Goal: Transaction & Acquisition: Purchase product/service

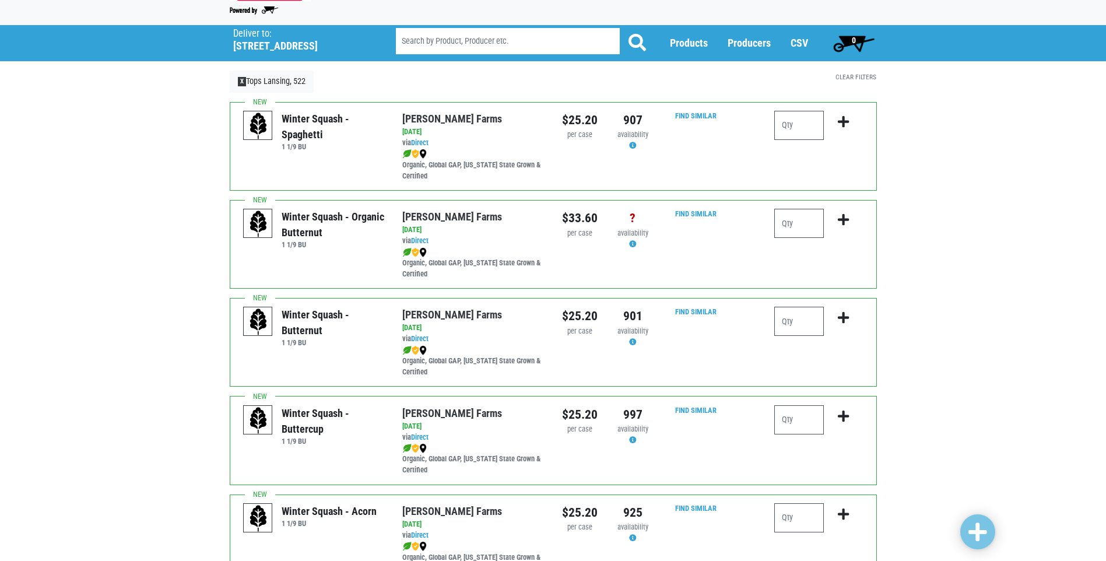
scroll to position [117, 0]
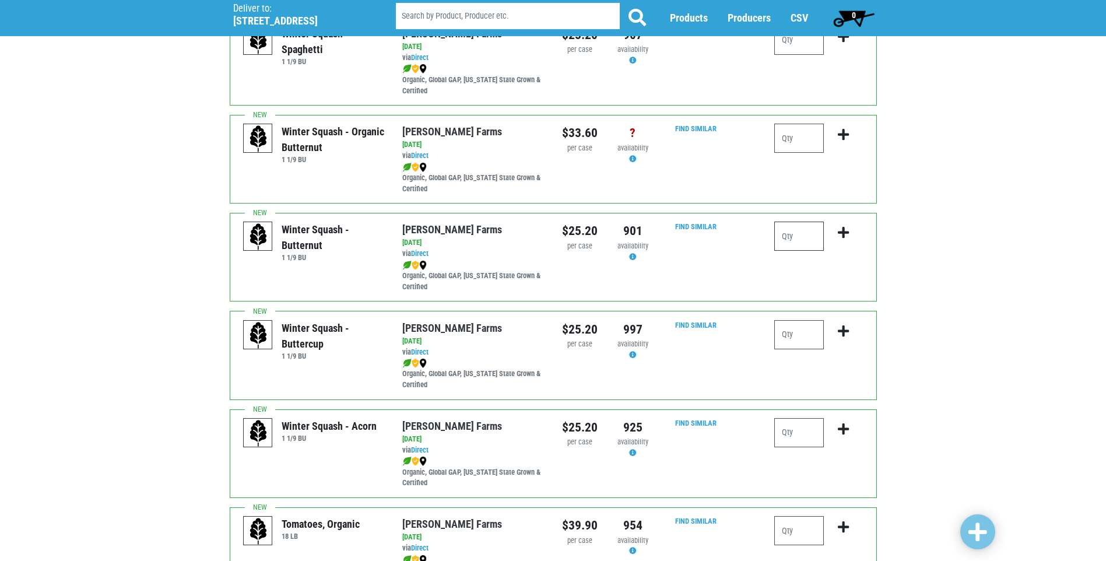
click at [805, 235] on input "number" at bounding box center [800, 236] width 50 height 29
type input "2"
click at [851, 232] on button "submit" at bounding box center [843, 240] width 27 height 37
click at [801, 264] on div "2" at bounding box center [819, 257] width 106 height 71
click at [845, 234] on icon "submit" at bounding box center [843, 232] width 11 height 13
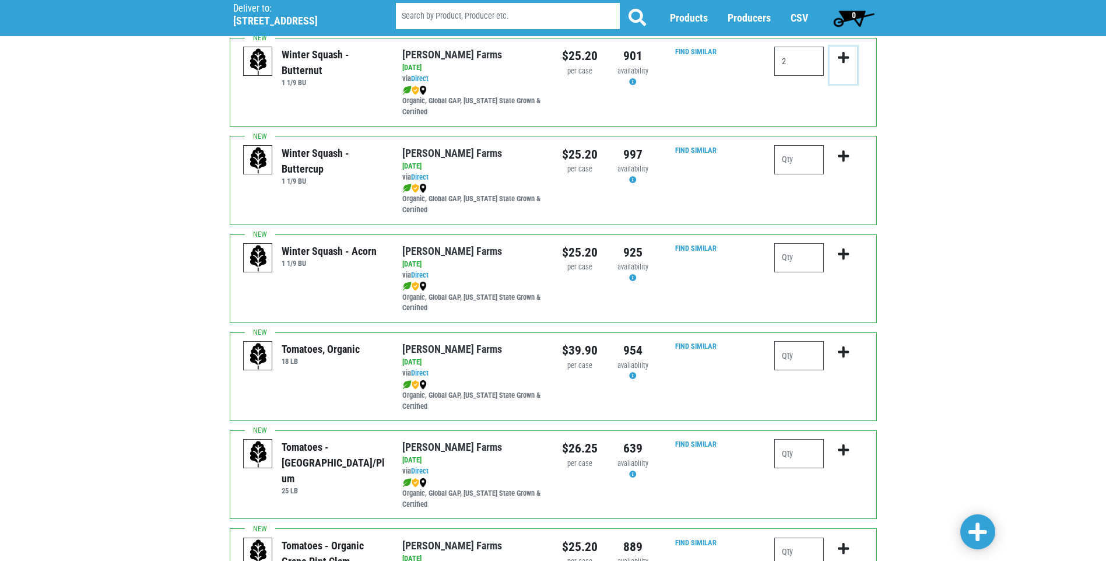
scroll to position [0, 0]
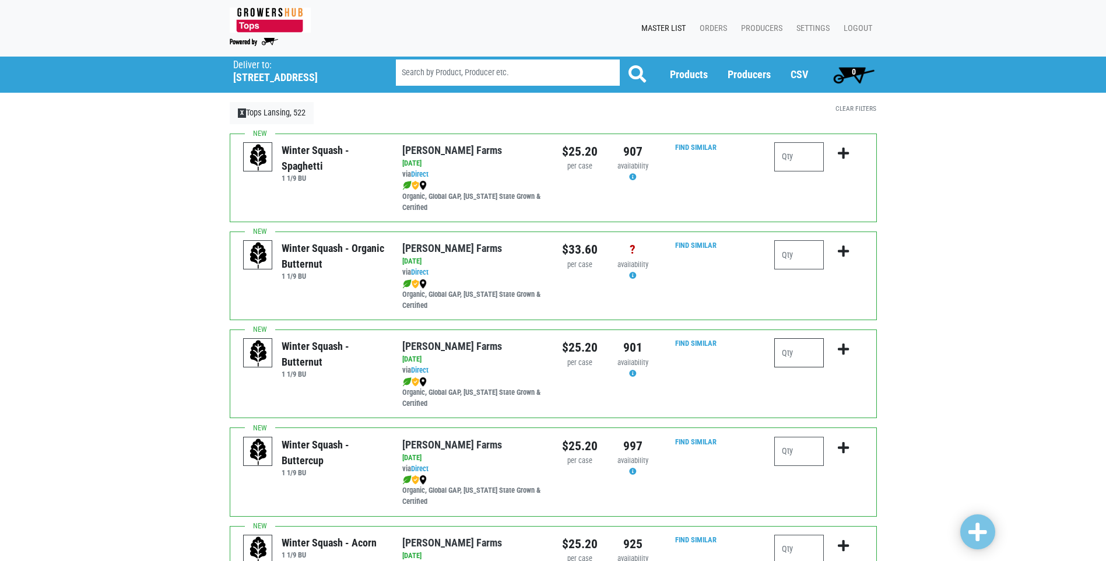
click at [812, 353] on input "number" at bounding box center [800, 352] width 50 height 29
type input "2"
click at [846, 348] on icon "submit" at bounding box center [843, 349] width 11 height 13
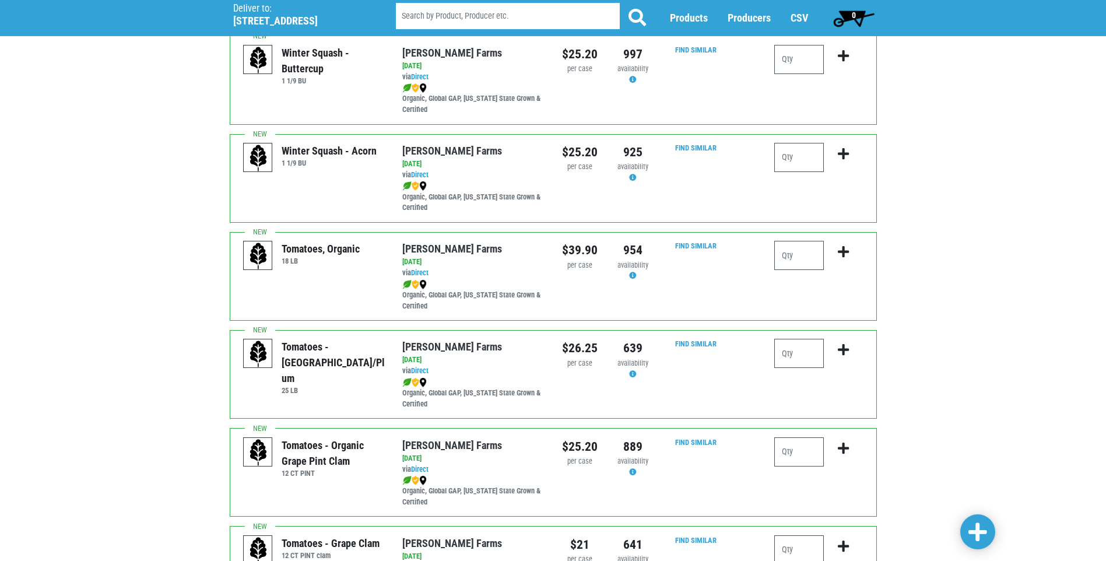
scroll to position [408, 0]
